Goal: Information Seeking & Learning: Learn about a topic

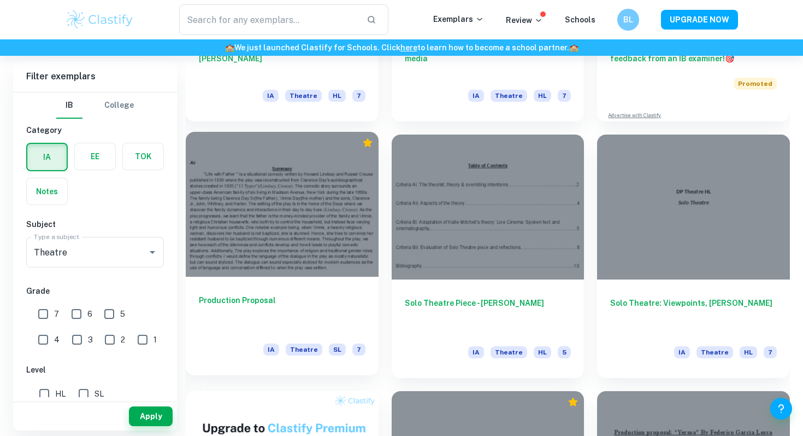
scroll to position [480, 0]
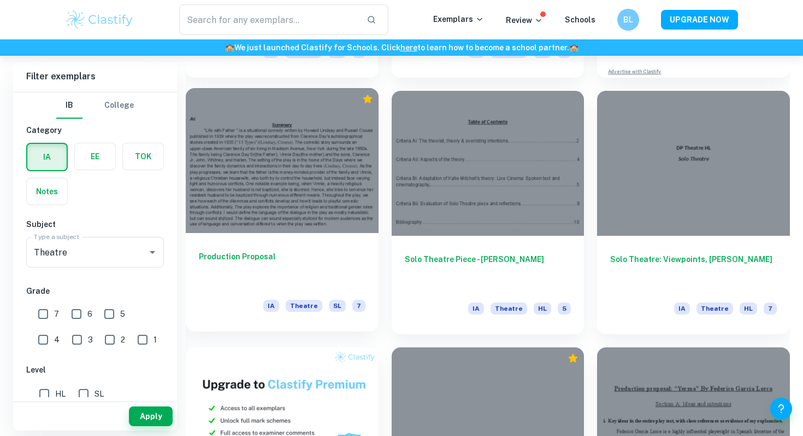
click at [259, 189] on div at bounding box center [282, 160] width 193 height 144
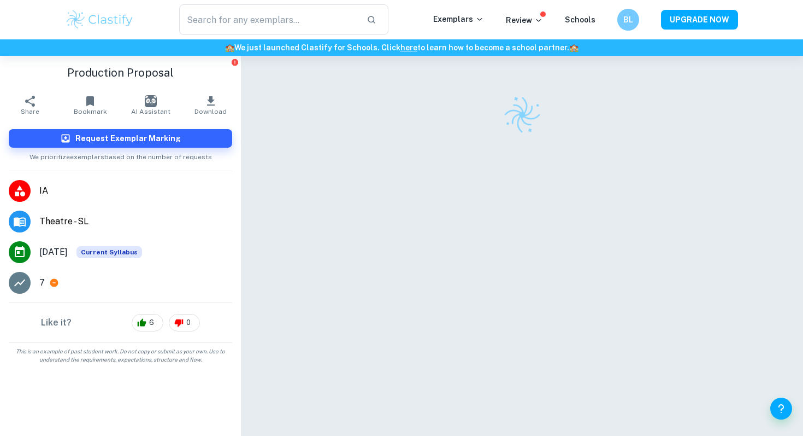
scroll to position [11, 0]
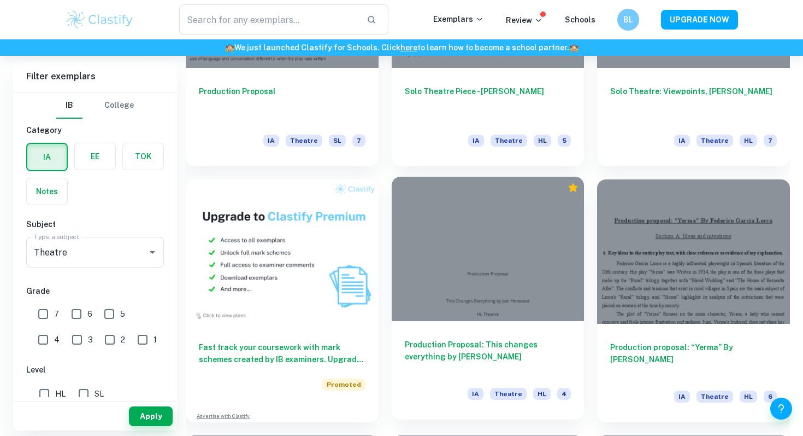
scroll to position [650, 0]
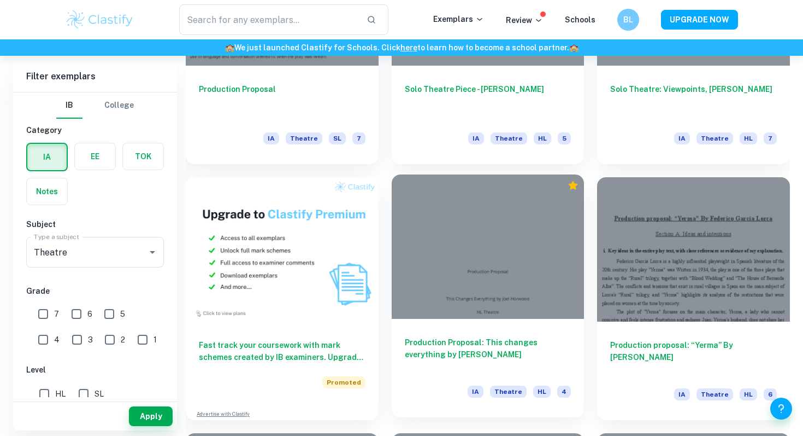
click at [531, 263] on div at bounding box center [488, 246] width 193 height 144
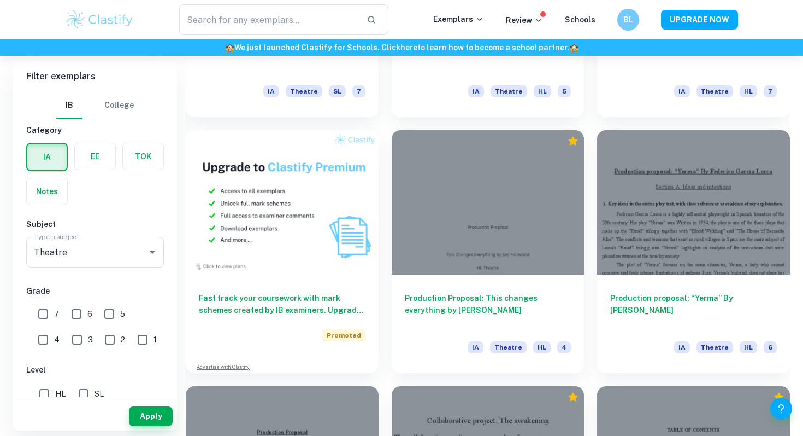
click at [40, 312] on input "7" at bounding box center [43, 314] width 22 height 22
checkbox input "true"
click at [102, 318] on input "5" at bounding box center [109, 314] width 22 height 22
checkbox input "true"
click at [79, 317] on input "6" at bounding box center [77, 314] width 22 height 22
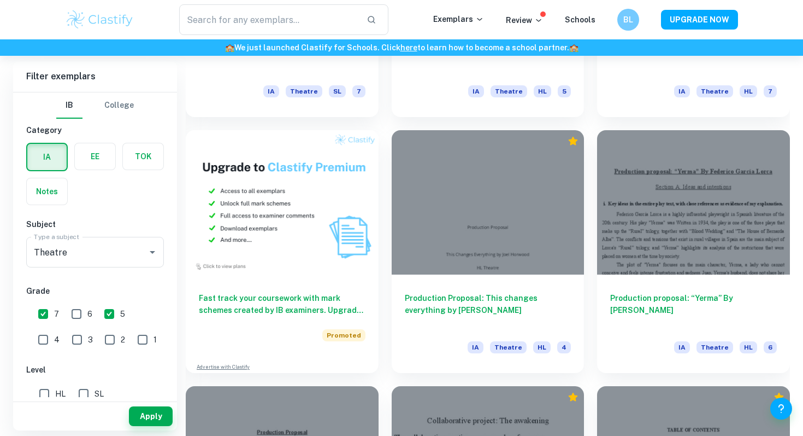
checkbox input "true"
click at [115, 317] on input "5" at bounding box center [109, 314] width 22 height 22
checkbox input "false"
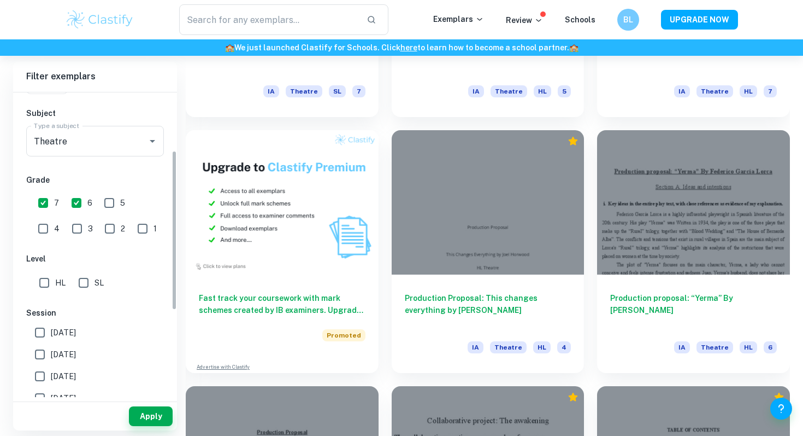
drag, startPoint x: 86, startPoint y: 289, endPoint x: 125, endPoint y: 408, distance: 125.5
click at [86, 289] on input "SL" at bounding box center [84, 283] width 22 height 22
checkbox input "true"
click at [140, 421] on button "Apply" at bounding box center [151, 416] width 44 height 20
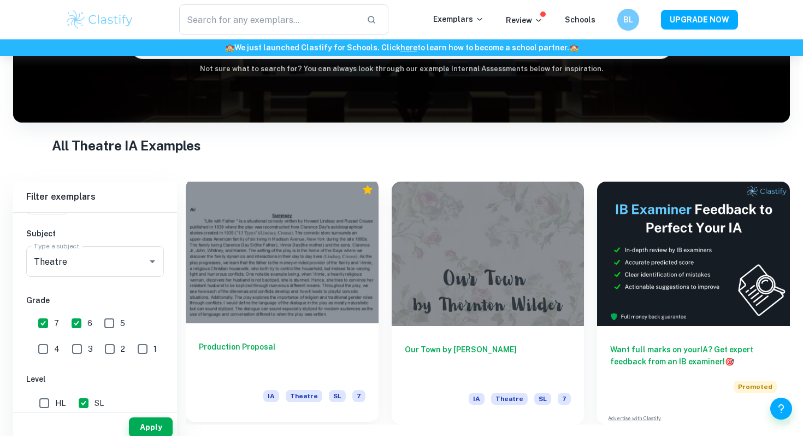
scroll to position [122, 0]
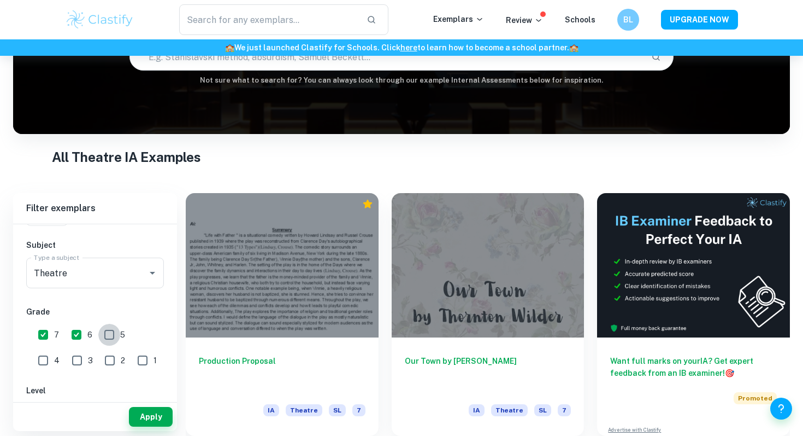
click at [115, 331] on input "5" at bounding box center [109, 335] width 22 height 22
checkbox input "true"
click at [139, 399] on div "Apply" at bounding box center [95, 413] width 164 height 33
click at [141, 408] on button "Apply" at bounding box center [151, 417] width 44 height 20
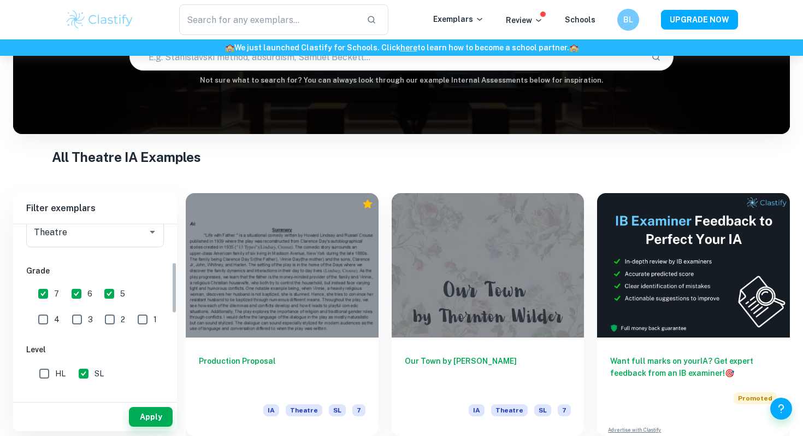
scroll to position [166, 0]
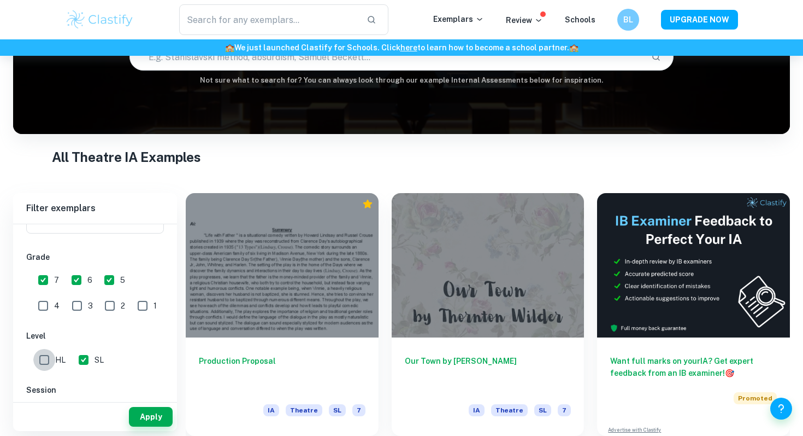
click at [45, 359] on input "HL" at bounding box center [44, 360] width 22 height 22
checkbox input "true"
click at [149, 417] on button "Apply" at bounding box center [151, 417] width 44 height 20
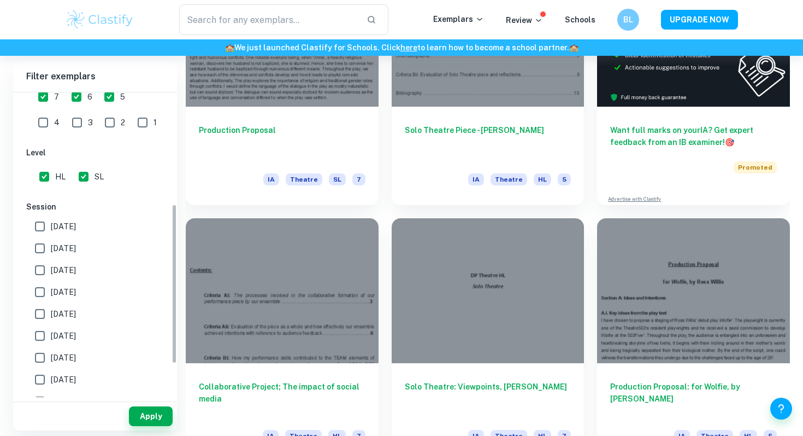
scroll to position [171, 0]
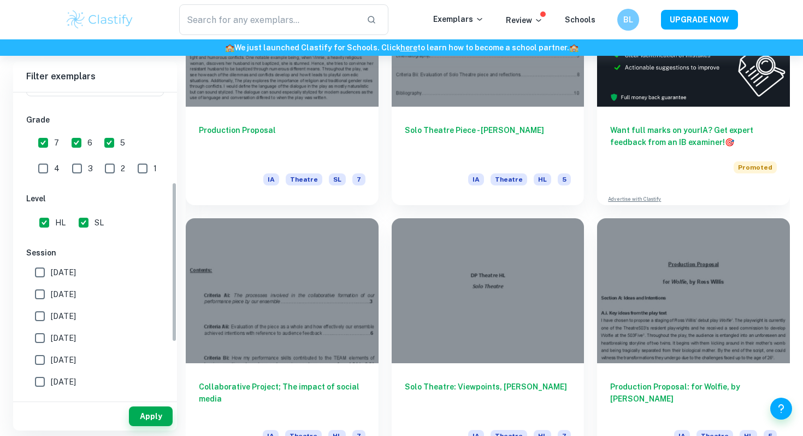
click at [107, 145] on input "5" at bounding box center [109, 143] width 22 height 22
checkbox input "false"
click at [144, 412] on button "Apply" at bounding box center [151, 416] width 44 height 20
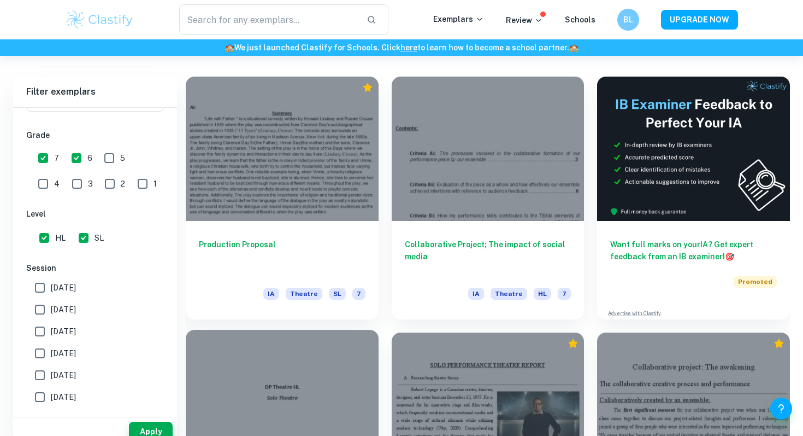
scroll to position [219, 0]
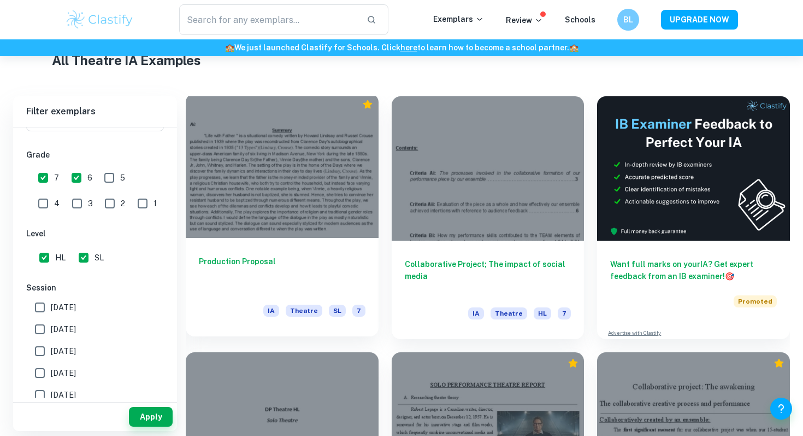
click at [285, 175] on div at bounding box center [282, 165] width 193 height 144
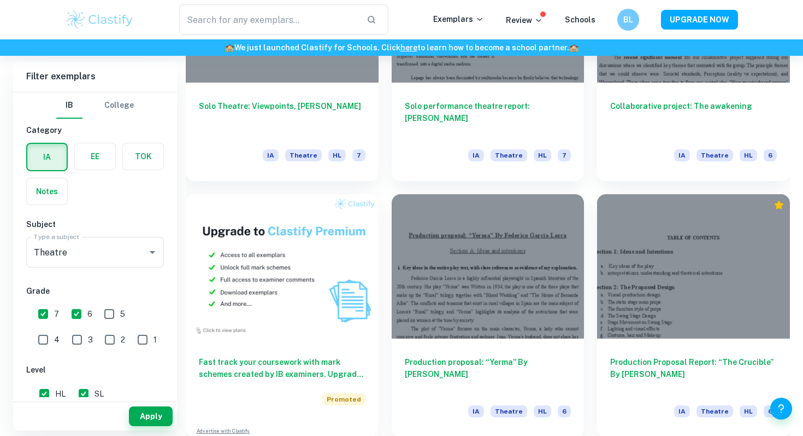
scroll to position [632, 0]
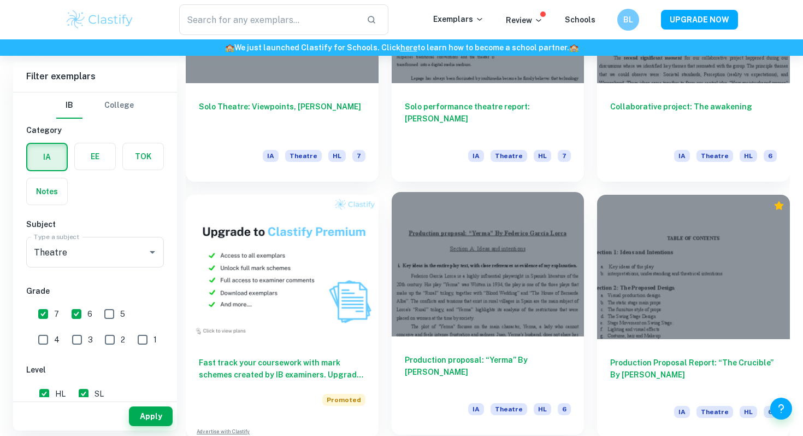
click at [447, 262] on div at bounding box center [488, 264] width 193 height 144
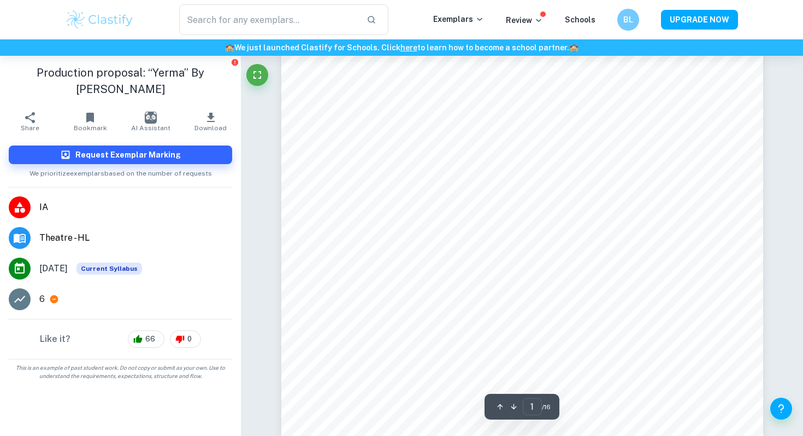
scroll to position [128, 0]
